Goal: Entertainment & Leisure: Consume media (video, audio)

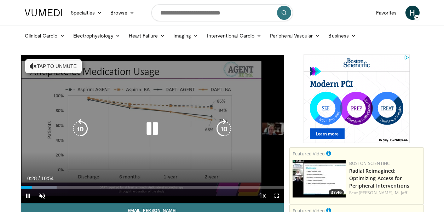
click at [148, 128] on icon "Video Player" at bounding box center [152, 129] width 20 height 20
click at [148, 129] on icon "Video Player" at bounding box center [152, 129] width 20 height 20
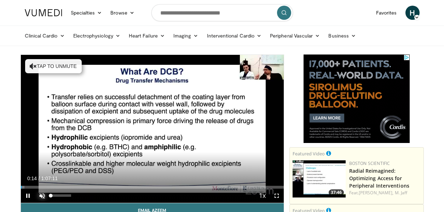
click at [41, 194] on span "Video Player" at bounding box center [42, 196] width 14 height 14
